Goal: Information Seeking & Learning: Learn about a topic

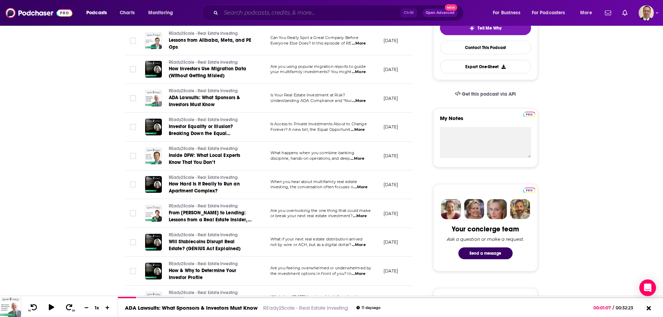
click at [234, 12] on input "Search podcasts, credits, & more..." at bounding box center [311, 12] width 180 height 11
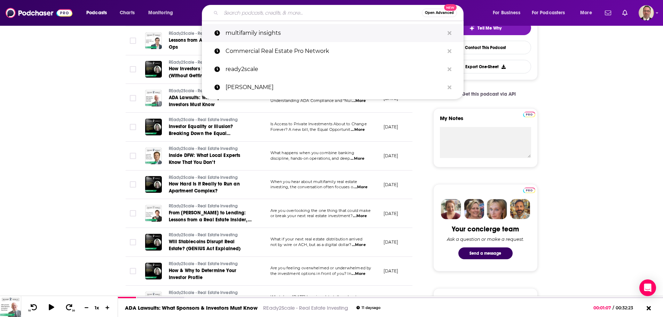
scroll to position [174, 0]
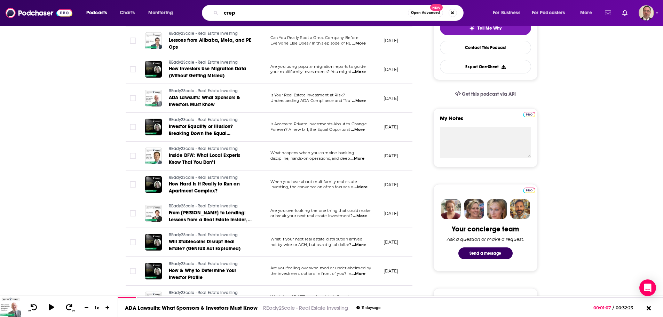
type input "crepn"
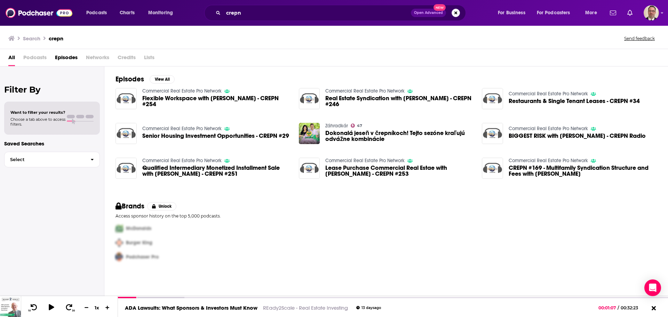
click at [37, 58] on span "Podcasts" at bounding box center [34, 59] width 23 height 14
click at [36, 56] on span "Podcasts" at bounding box center [34, 59] width 23 height 14
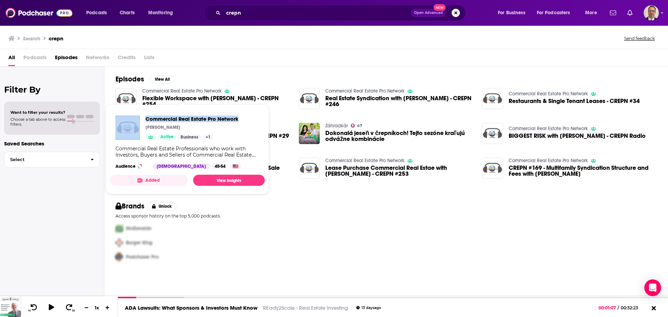
drag, startPoint x: 242, startPoint y: 121, endPoint x: 149, endPoint y: 120, distance: 92.3
click at [139, 119] on div "Commercial Real Estate Pro Network [PERSON_NAME] Active Business + 1 Commercial…" at bounding box center [187, 142] width 155 height 65
copy div "Commercial Real Estate Pro Network"
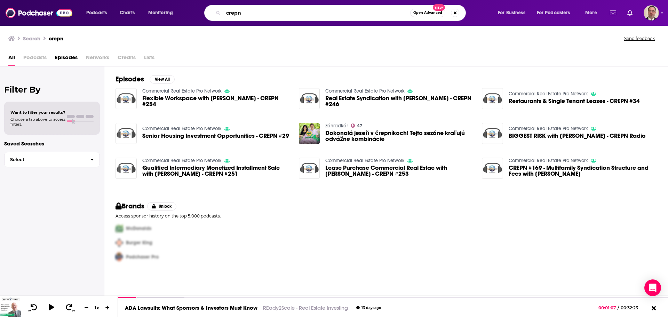
click at [255, 15] on input "crepn" at bounding box center [316, 12] width 187 height 11
drag, startPoint x: 261, startPoint y: 12, endPoint x: 204, endPoint y: 13, distance: 57.8
click at [204, 13] on div "crepn Open Advanced New" at bounding box center [342, 13] width 298 height 16
paste input "Commercial Real Estate Pro Network"
type input "Commercial Real Estate Pro Network"
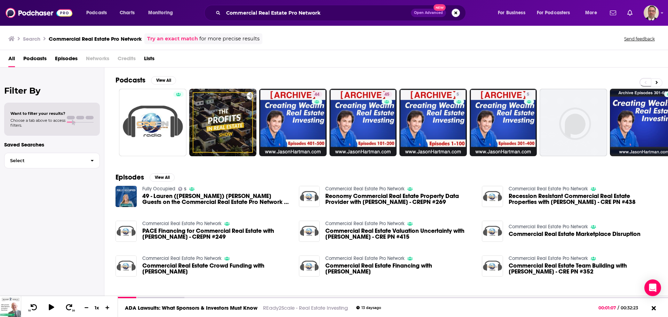
click at [37, 58] on span "Podcasts" at bounding box center [34, 60] width 23 height 14
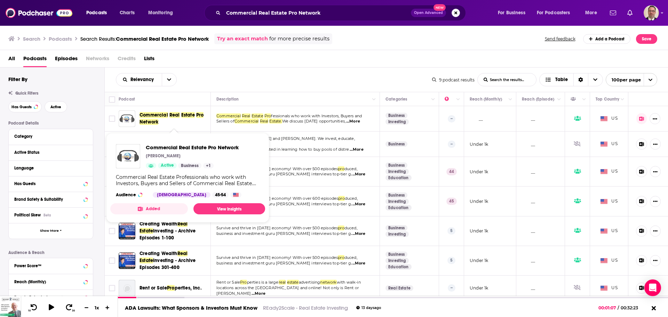
click at [159, 115] on span "Commercial" at bounding box center [154, 115] width 29 height 6
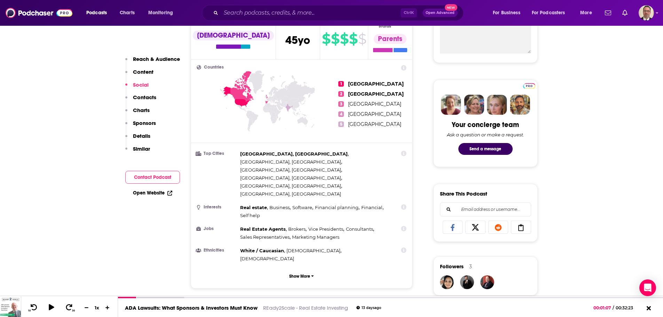
scroll to position [35, 0]
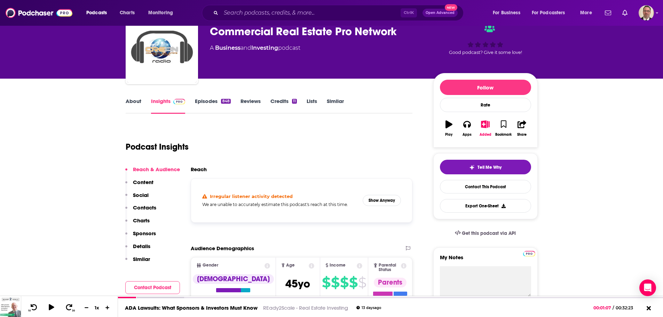
click at [211, 98] on link "Episodes 848" at bounding box center [213, 106] width 36 height 16
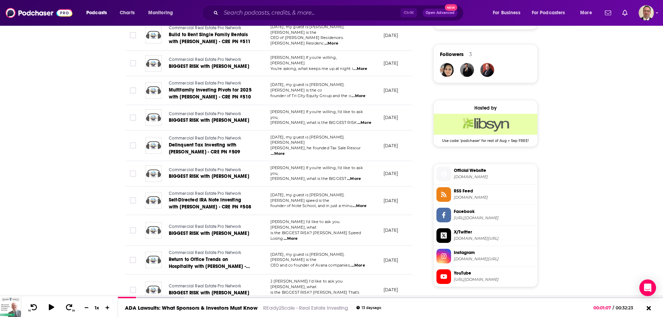
scroll to position [522, 0]
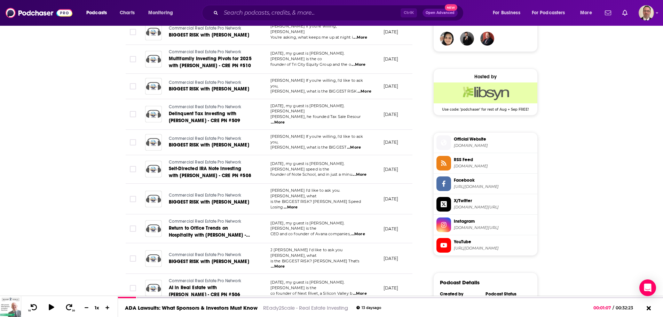
click at [473, 246] on span "[URL][DOMAIN_NAME]" at bounding box center [494, 248] width 81 height 5
